Goal: Complete application form

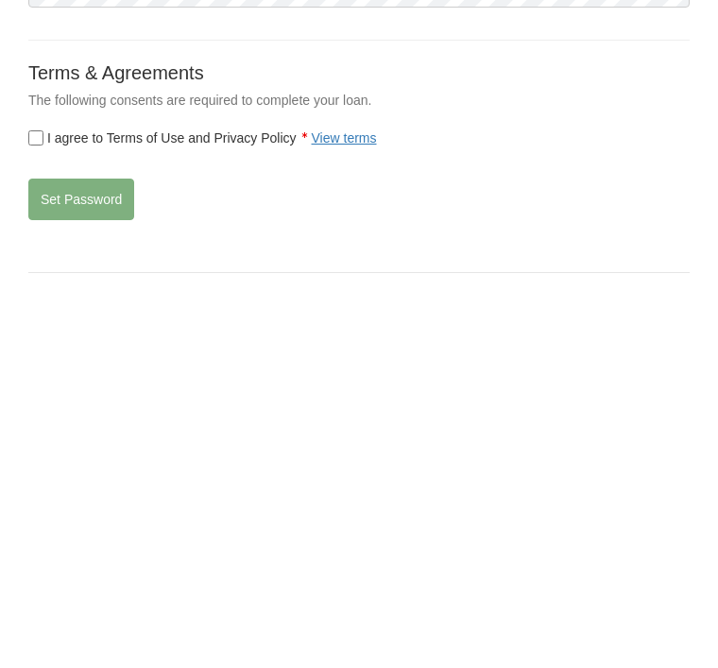
click at [61, 505] on label "I agree to Terms of Use and Privacy Policy View terms" at bounding box center [202, 514] width 349 height 19
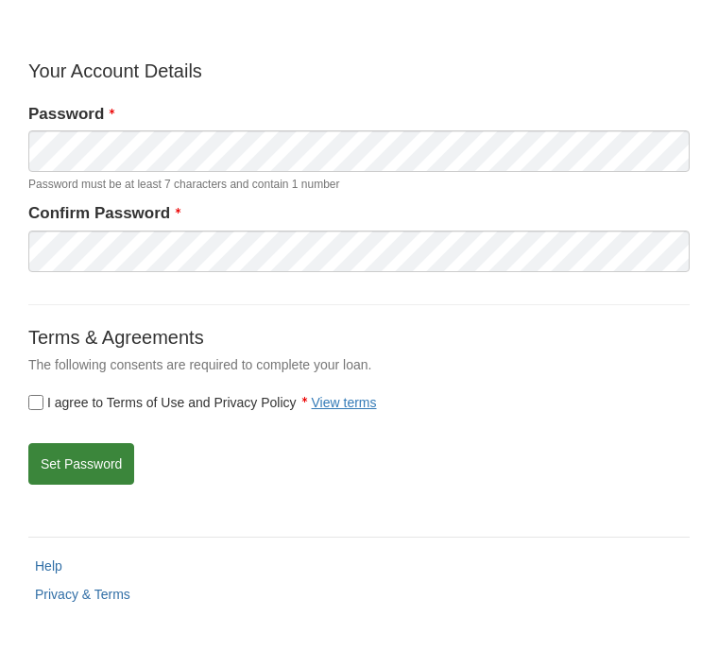
click at [98, 469] on button "Set Password" at bounding box center [81, 464] width 106 height 42
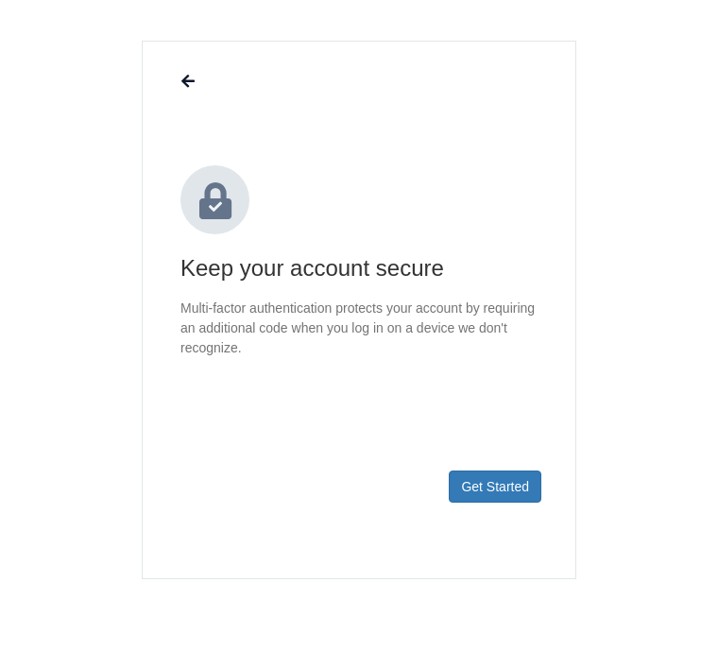
scroll to position [83, 0]
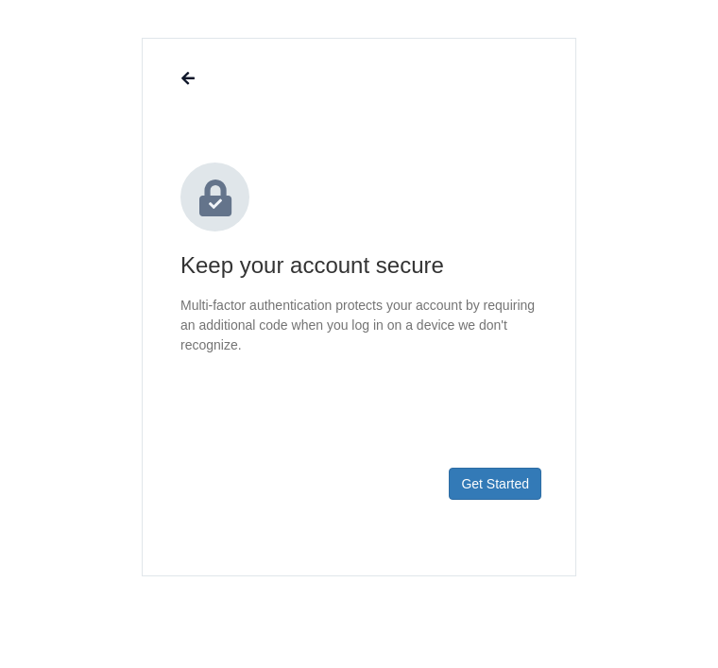
click at [510, 471] on button "Get Started" at bounding box center [495, 484] width 93 height 32
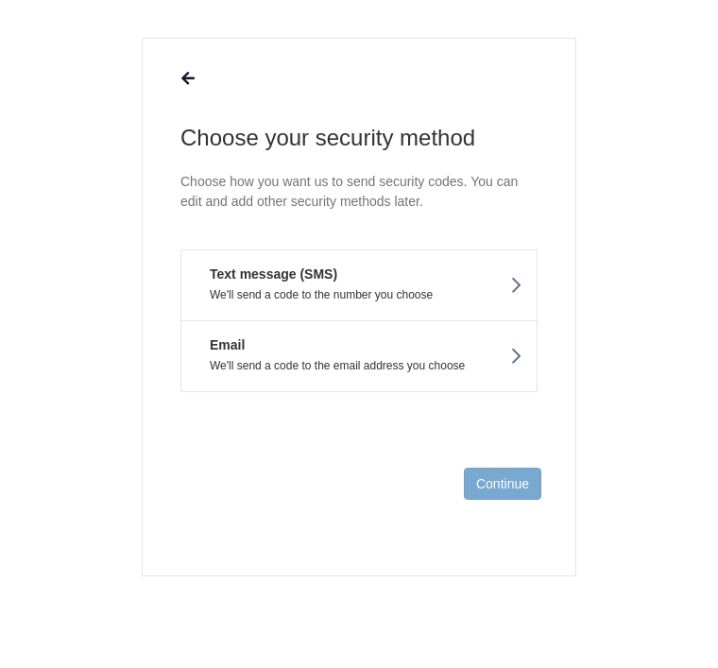
click at [513, 286] on icon at bounding box center [515, 285] width 13 height 21
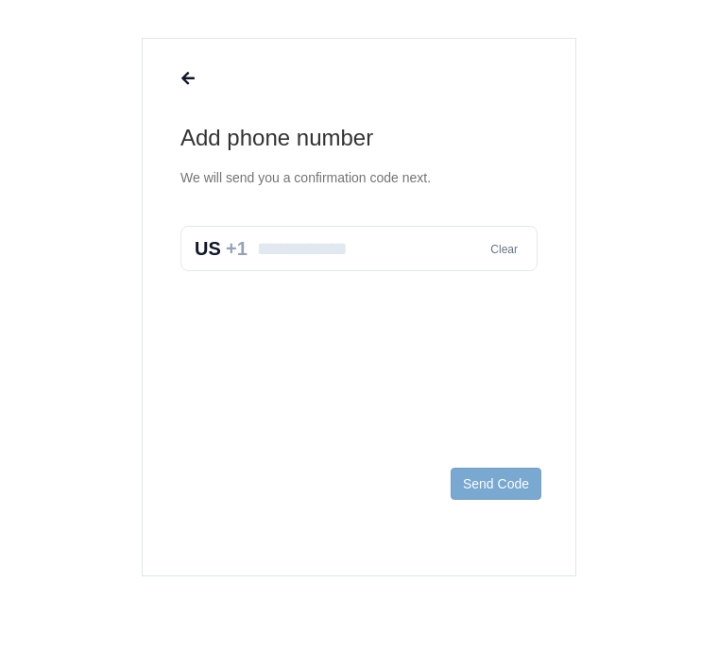
click at [394, 260] on input "text" at bounding box center [358, 248] width 357 height 45
type input "**********"
click at [659, 279] on section "**********" at bounding box center [358, 364] width 661 height 652
click at [512, 478] on button "Send Code" at bounding box center [496, 484] width 91 height 32
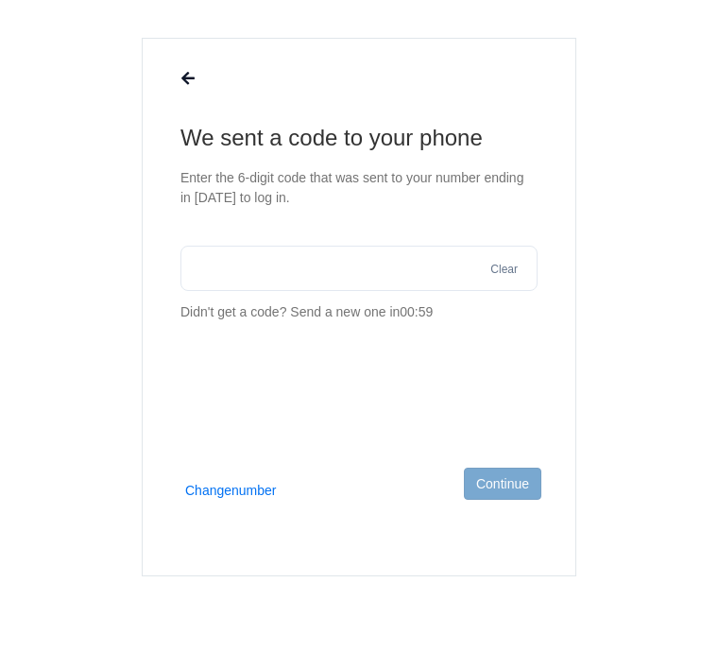
click at [381, 275] on input "text" at bounding box center [358, 268] width 357 height 45
type input "******"
click at [687, 264] on section "We sent a code to your phone Enter the 6-digit code that was sent to your numbe…" at bounding box center [358, 364] width 661 height 652
click at [502, 488] on button "Continue" at bounding box center [502, 484] width 77 height 32
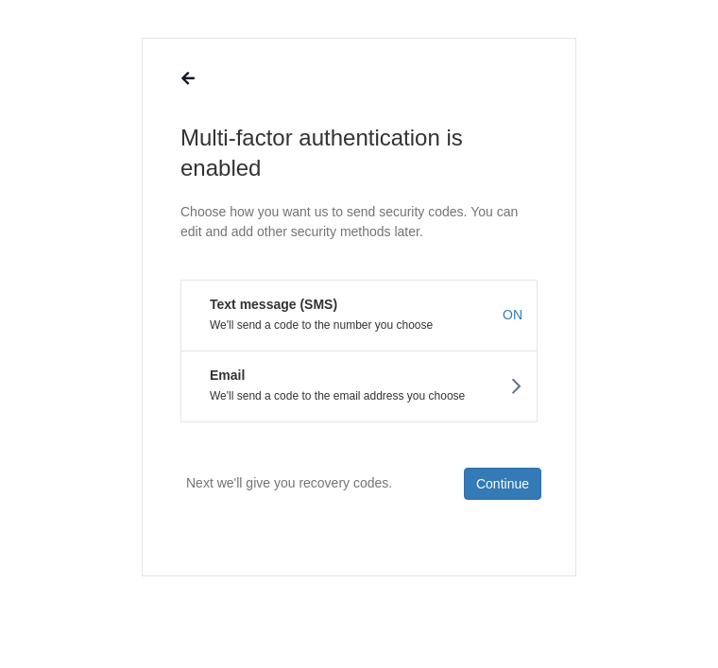
click at [512, 476] on button "Continue" at bounding box center [502, 484] width 77 height 32
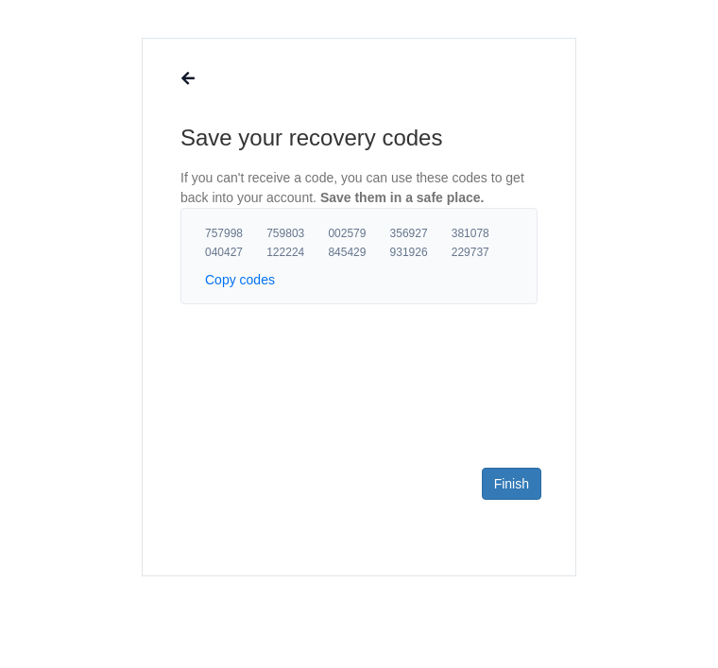
click at [511, 487] on link "Finish" at bounding box center [512, 484] width 60 height 32
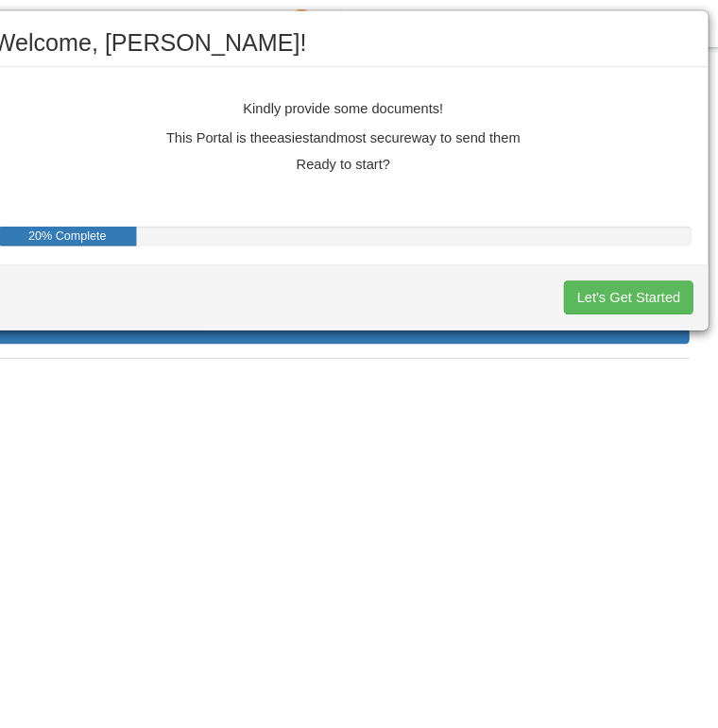
scroll to position [0, 31]
click at [141, 409] on div "Welcome, [PERSON_NAME]! Kindly provide some documents! This Portal is the easie…" at bounding box center [359, 364] width 718 height 728
